Goal: Information Seeking & Learning: Understand process/instructions

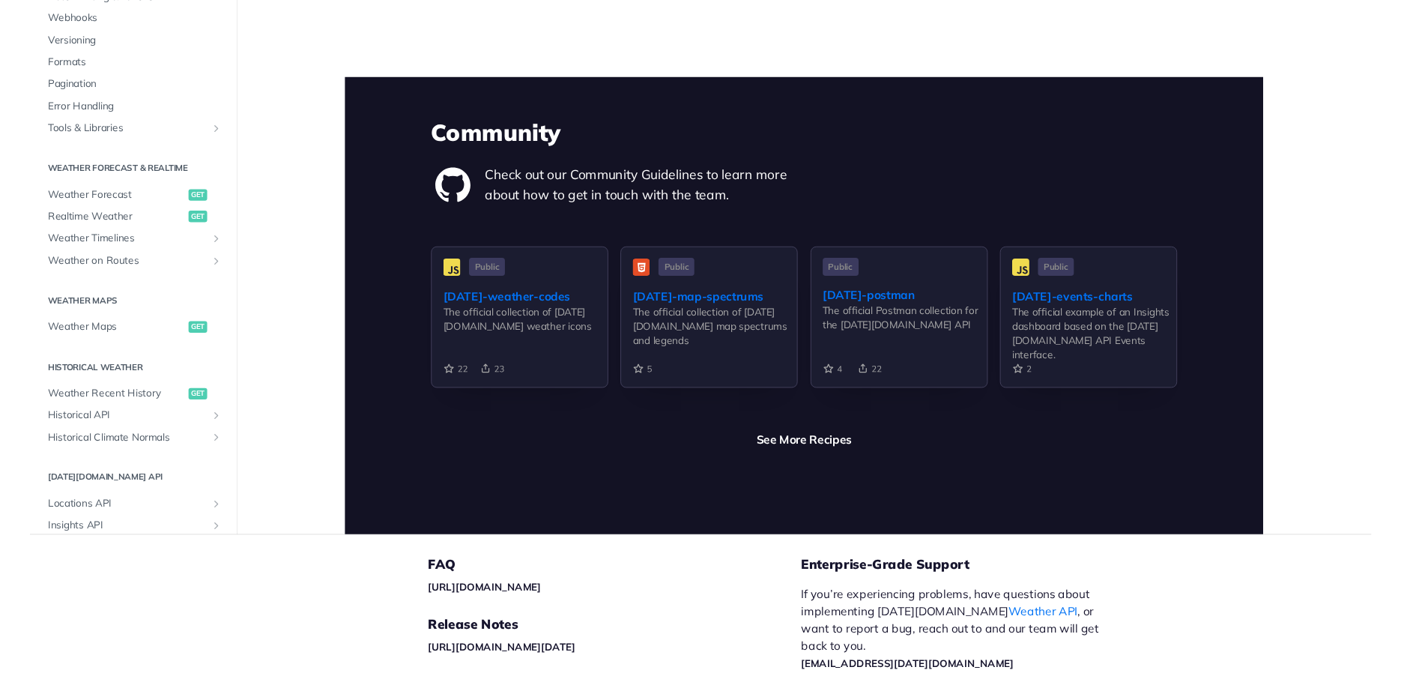
scroll to position [3441, 0]
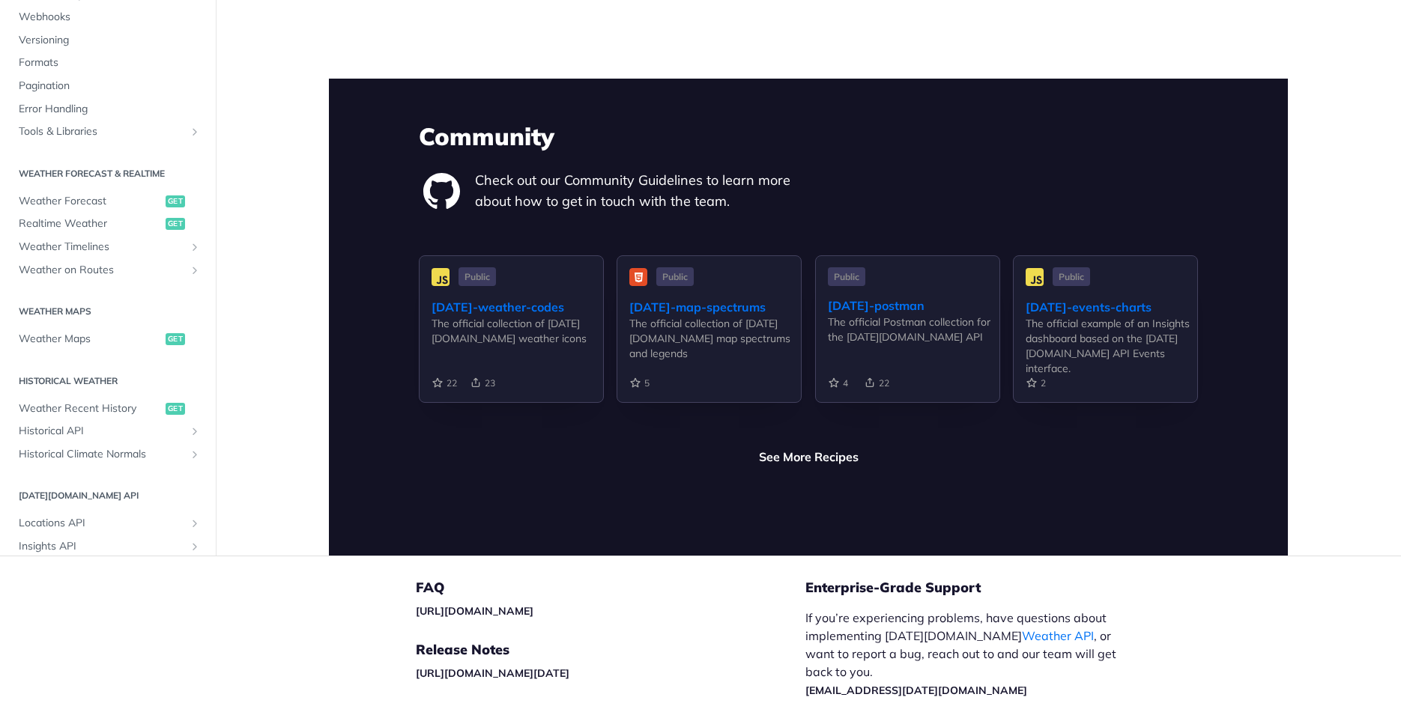
click at [330, 582] on footer "FAQ [URL][DOMAIN_NAME] Release Notes [URL][DOMAIN_NAME][DATE] Legal | Copyright…" at bounding box center [700, 691] width 1401 height 270
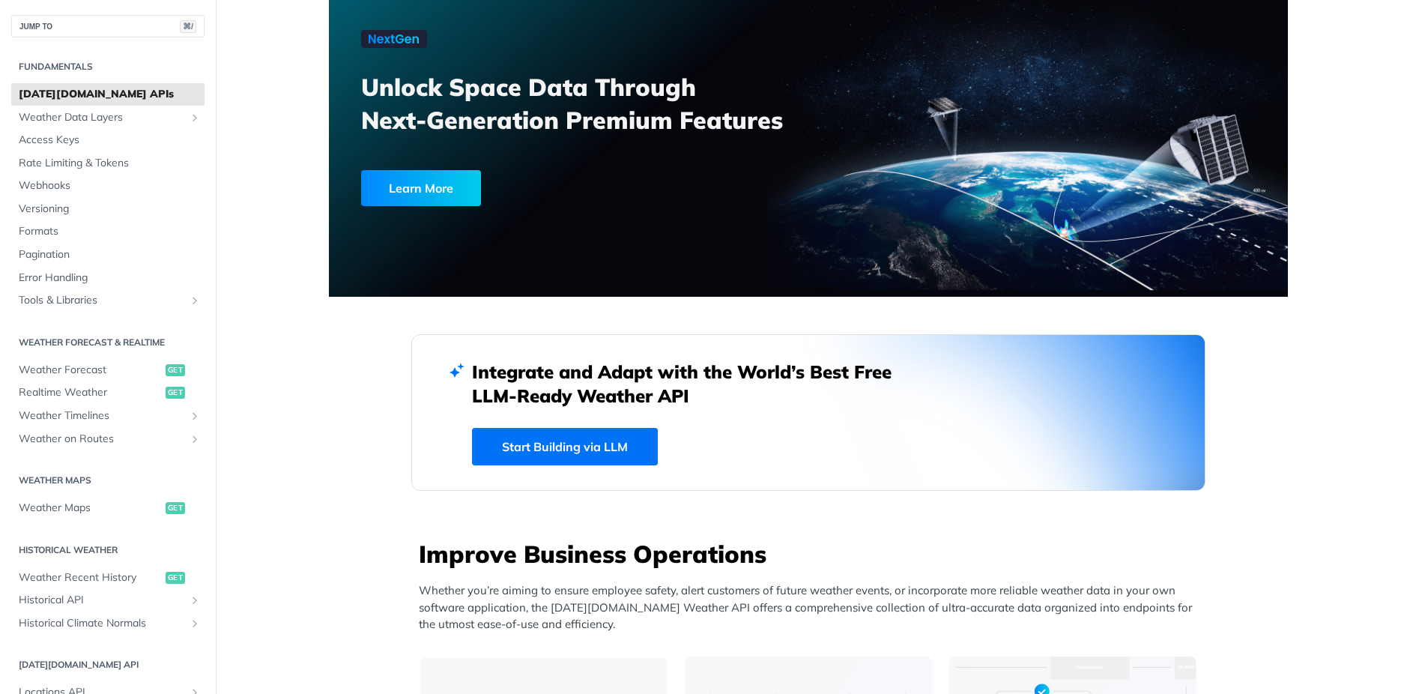
scroll to position [0, 0]
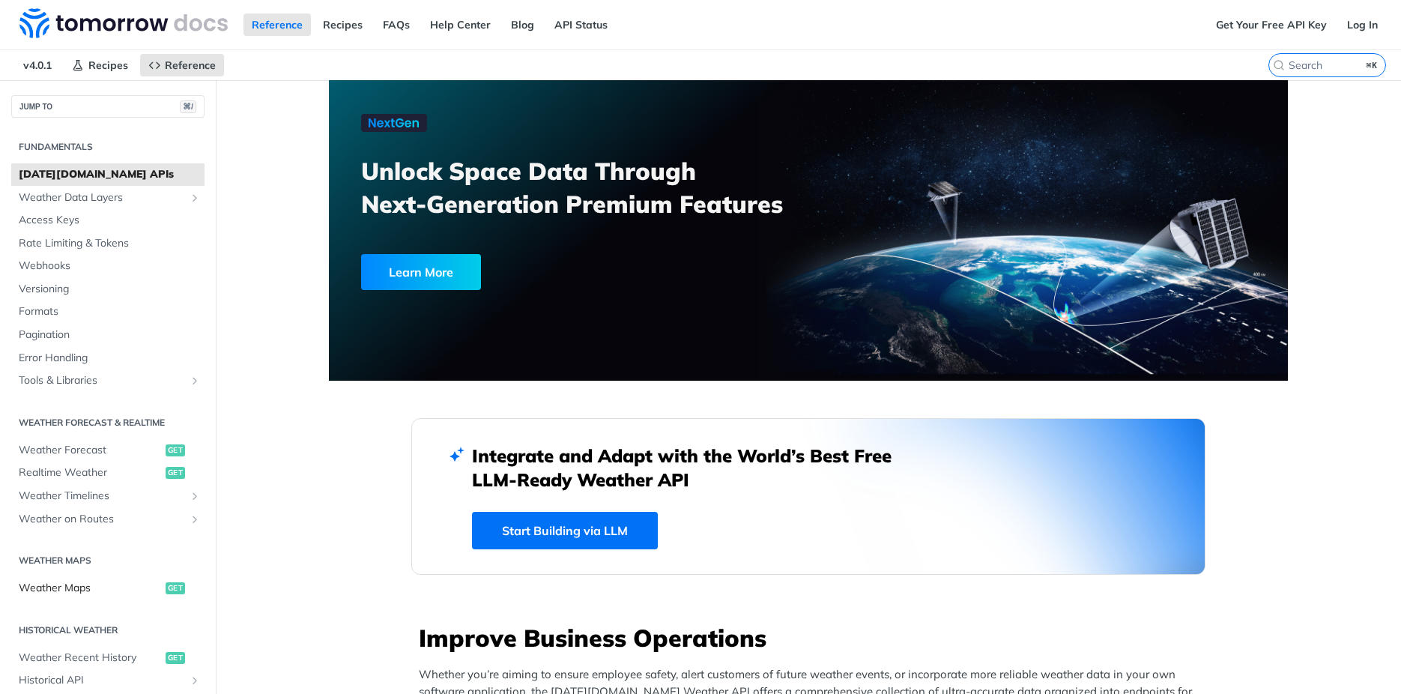
click at [79, 595] on span "Weather Maps" at bounding box center [90, 587] width 143 height 15
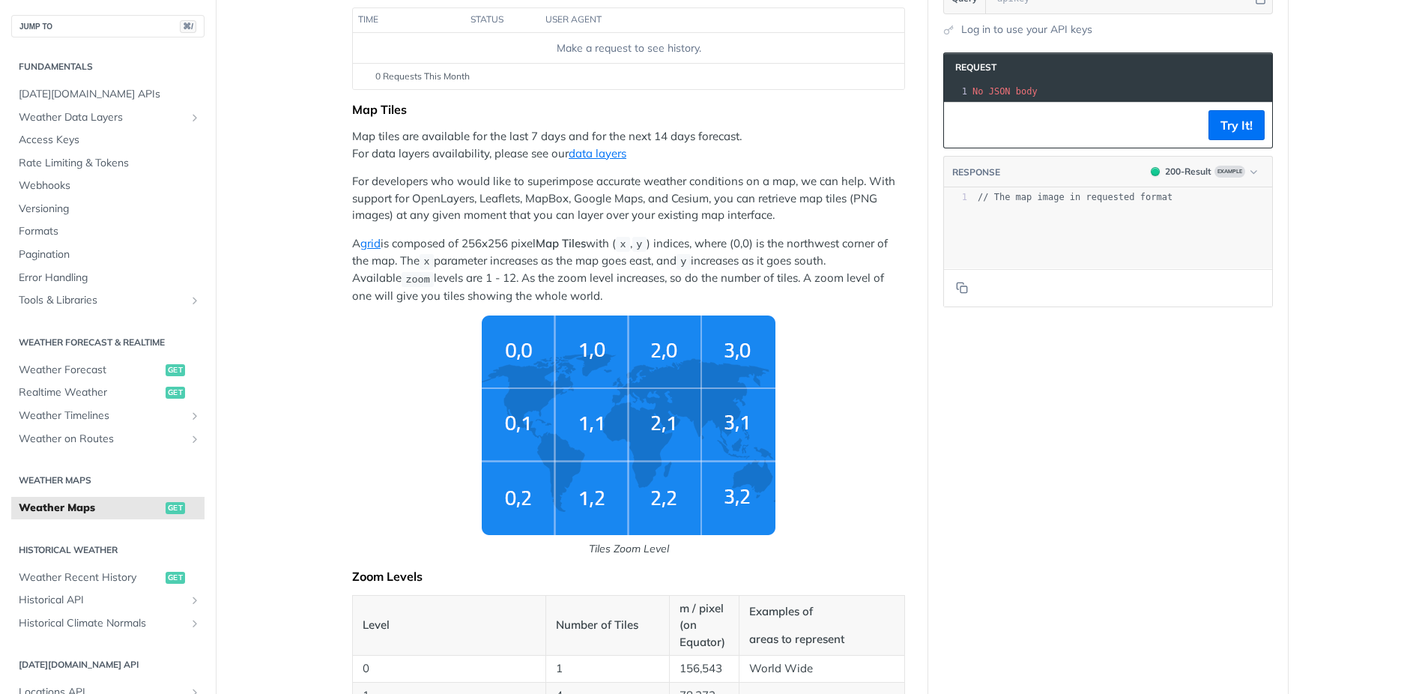
scroll to position [225, 0]
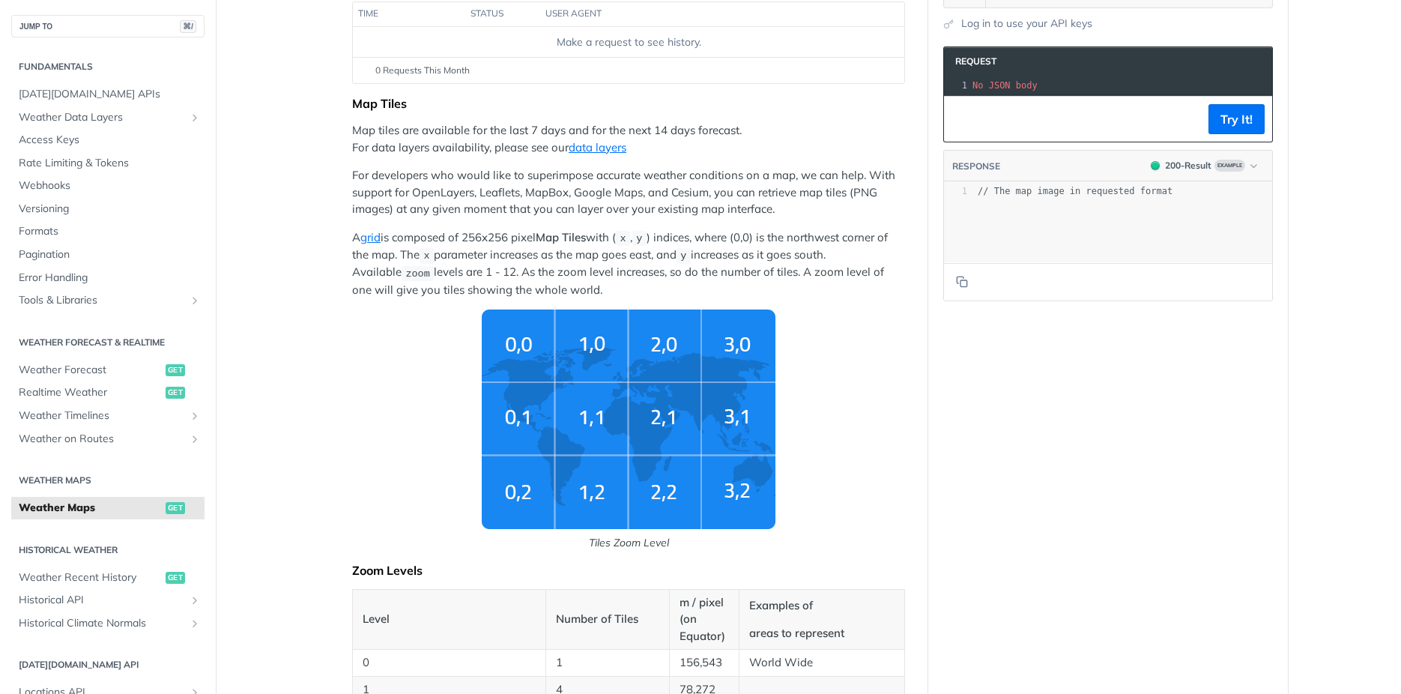
click at [109, 482] on h2 "Weather Maps" at bounding box center [107, 479] width 193 height 13
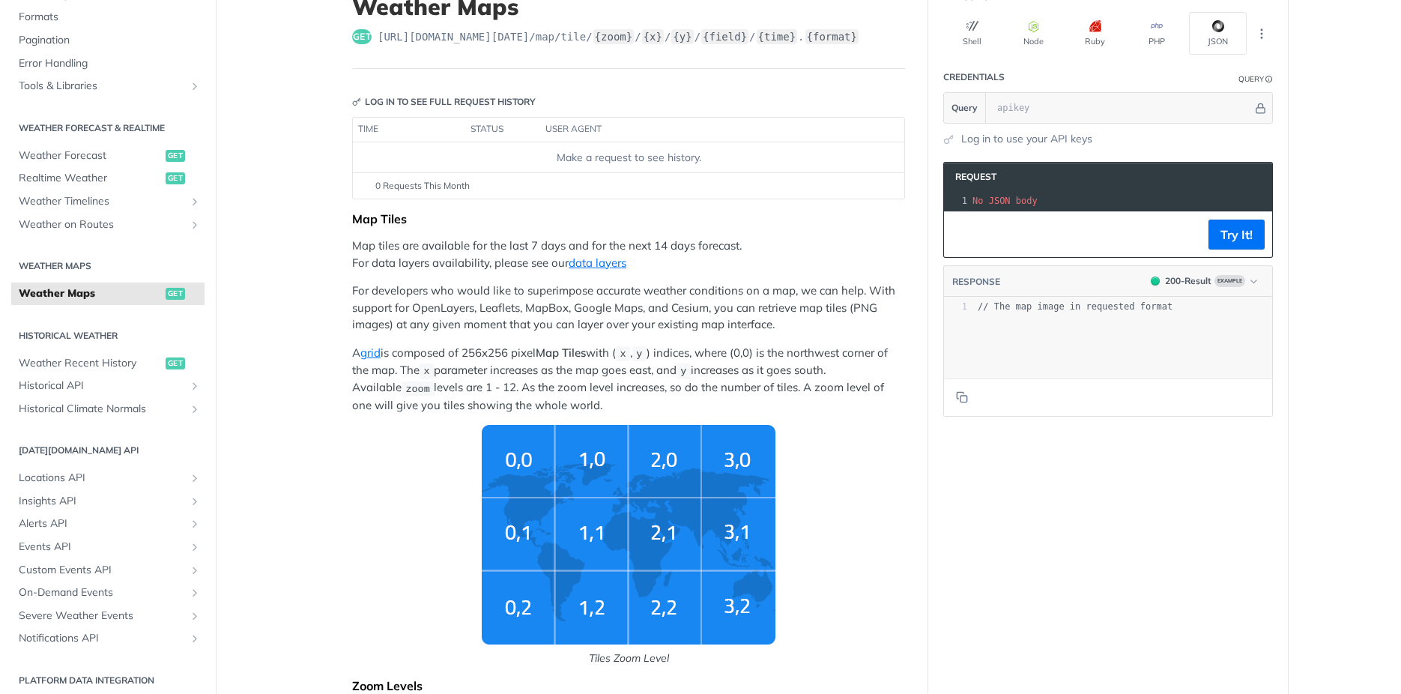
scroll to position [226, 0]
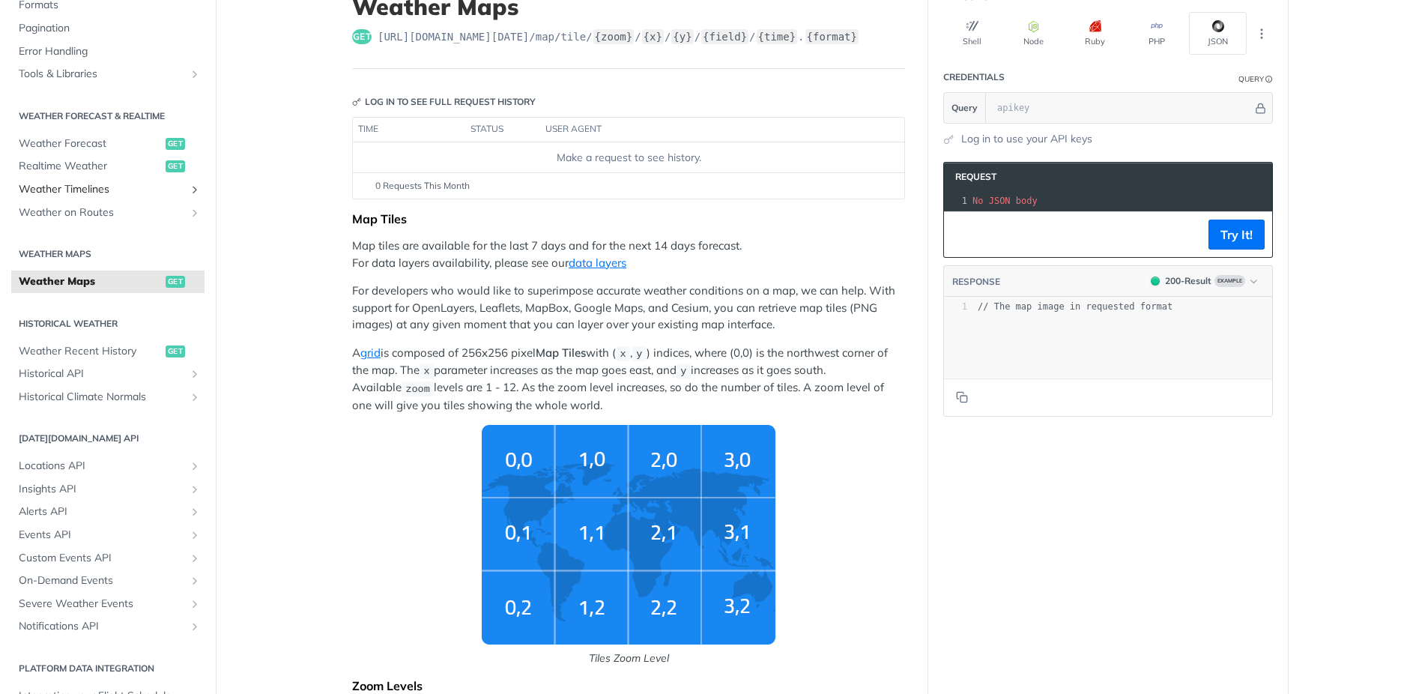
click at [119, 197] on link "Weather Timelines" at bounding box center [107, 189] width 193 height 22
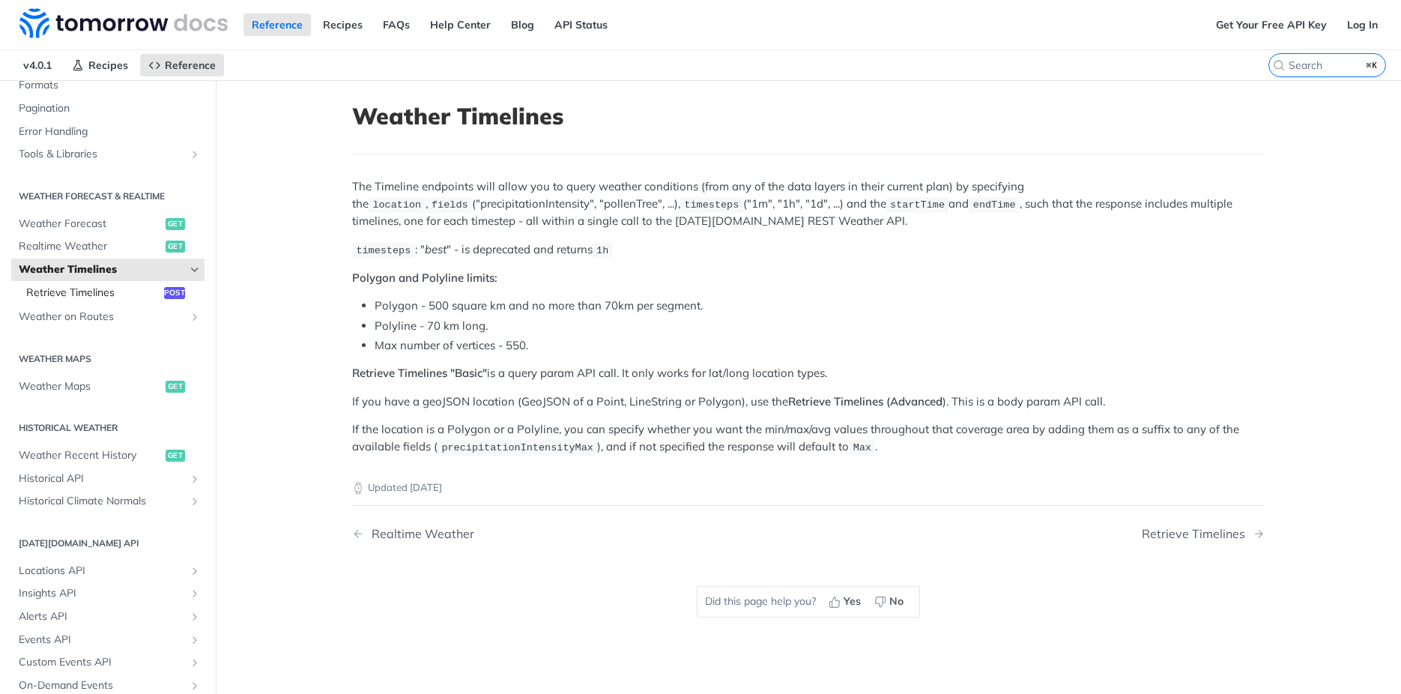
click at [131, 300] on span "Retrieve Timelines" at bounding box center [93, 292] width 134 height 15
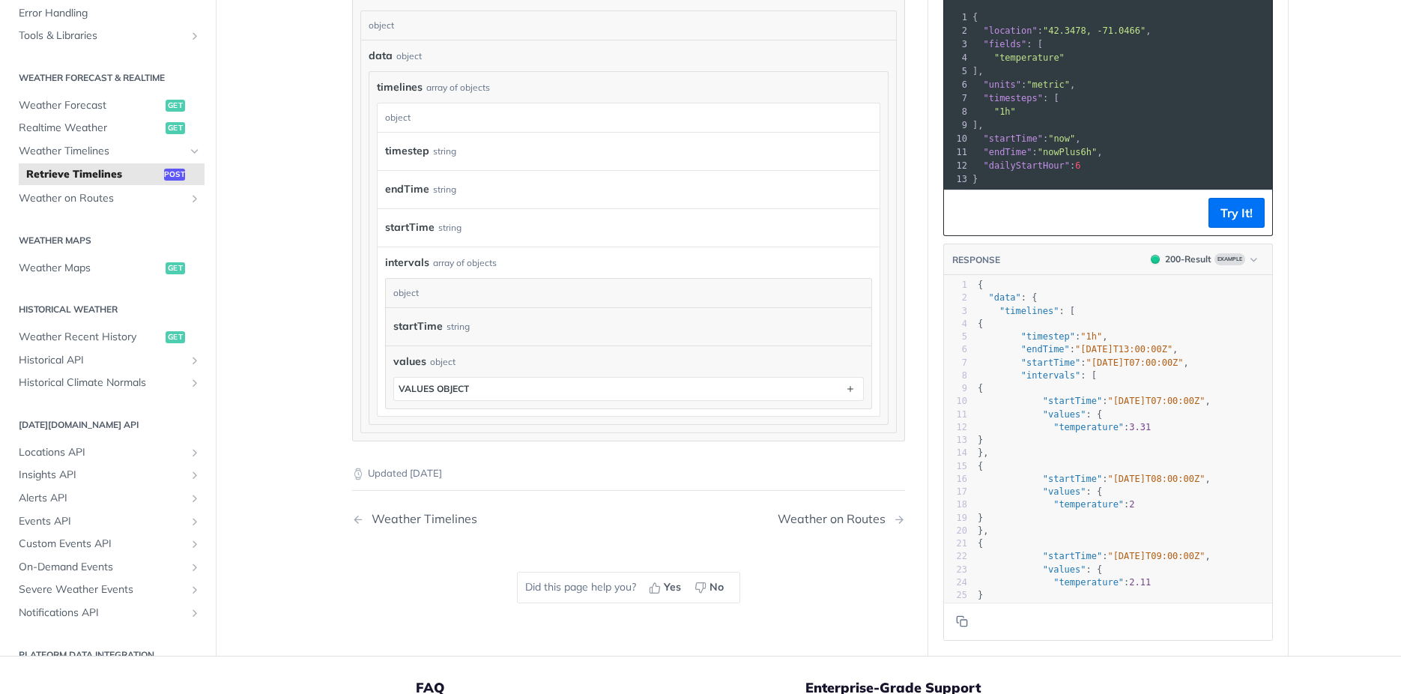
scroll to position [1460, 0]
